Goal: Task Accomplishment & Management: Manage account settings

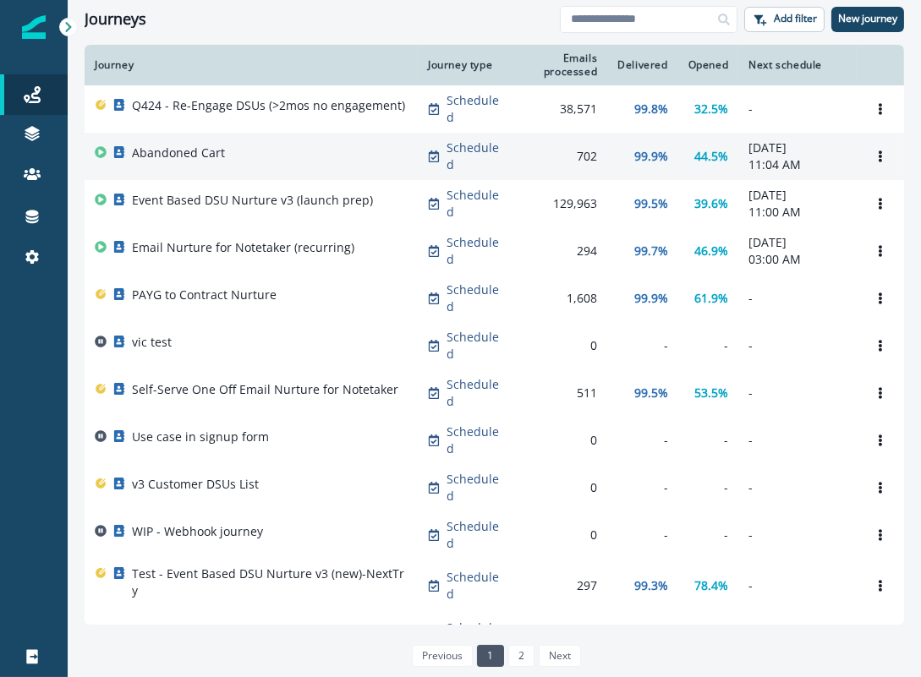
click at [193, 156] on p "Abandoned Cart" at bounding box center [178, 153] width 93 height 17
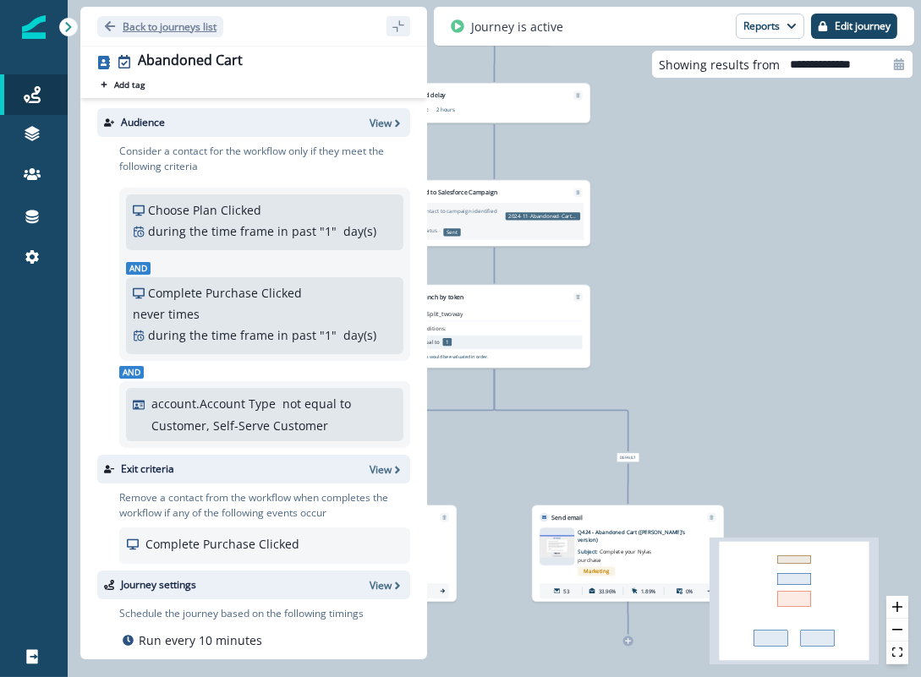
click at [104, 22] on icon "Go back" at bounding box center [110, 26] width 12 height 12
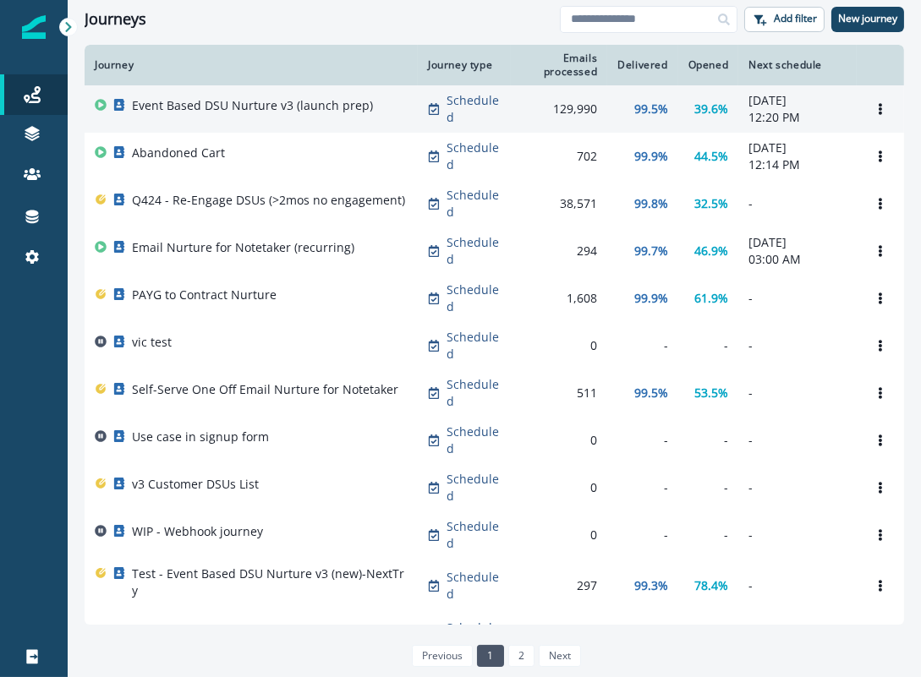
click at [327, 121] on div "Event Based DSU Nurture v3 (launch prep)" at bounding box center [252, 109] width 241 height 24
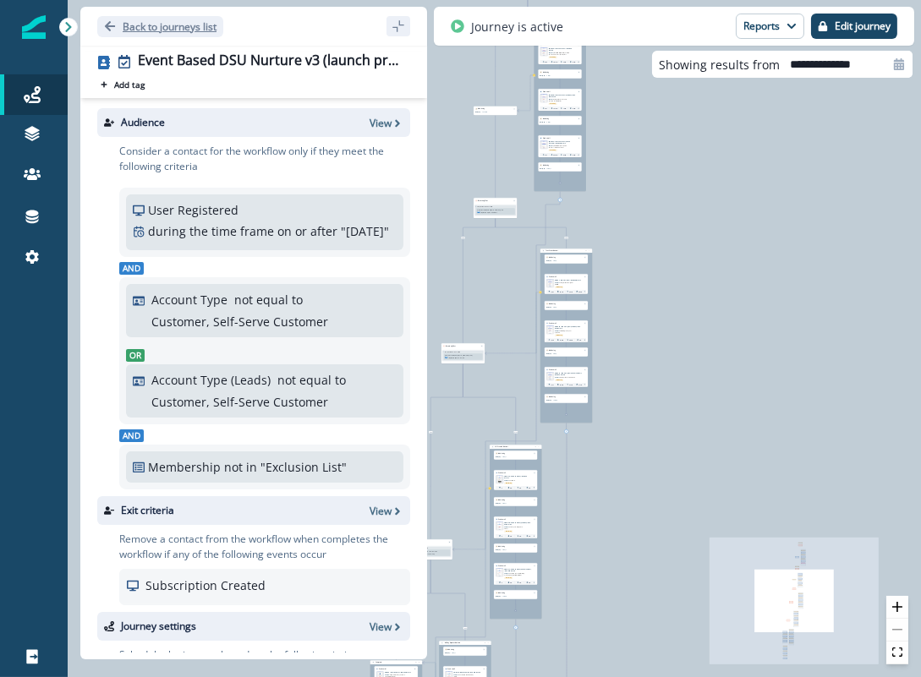
click at [127, 26] on p "Back to journeys list" at bounding box center [170, 26] width 94 height 14
